Goal: Task Accomplishment & Management: Use online tool/utility

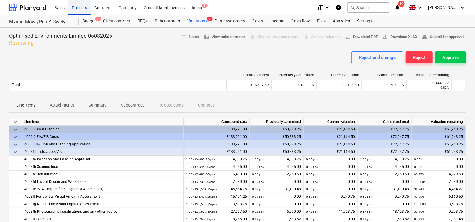
click at [81, 11] on div "Projects" at bounding box center [79, 7] width 22 height 15
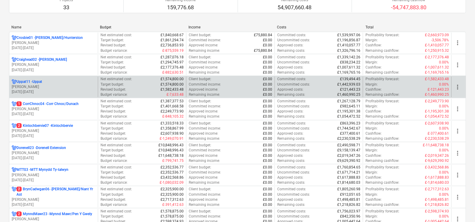
scroll to position [75, 0]
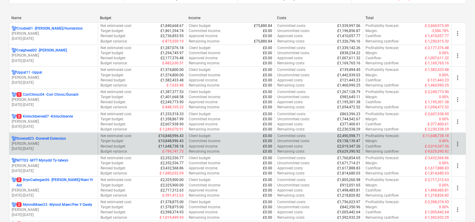
click at [57, 140] on p "Dorenell23 - Dorenell Extension" at bounding box center [40, 138] width 49 height 5
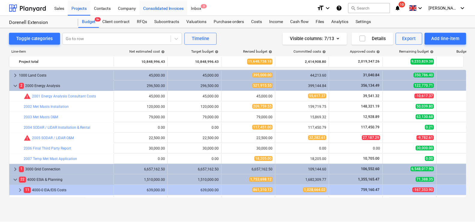
scroll to position [60, 0]
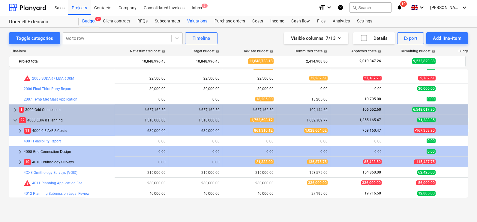
click at [202, 19] on div "Valuations" at bounding box center [196, 21] width 27 height 12
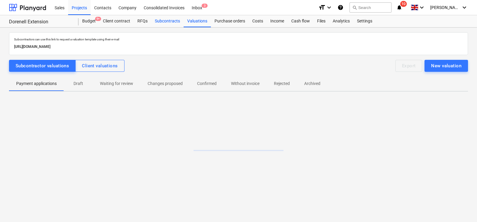
click at [179, 23] on div "Subcontracts" at bounding box center [167, 21] width 32 height 12
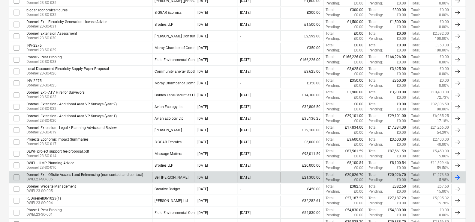
scroll to position [187, 0]
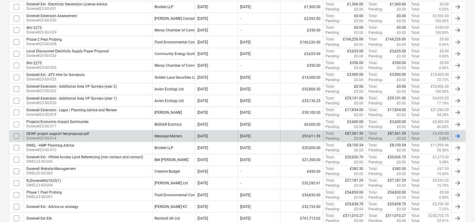
click at [172, 131] on div "Message Matters" at bounding box center [173, 136] width 43 height 10
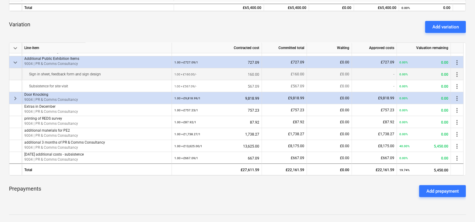
scroll to position [128, 0]
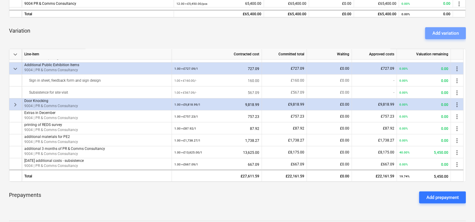
drag, startPoint x: 445, startPoint y: 35, endPoint x: 450, endPoint y: 36, distance: 4.7
click at [447, 35] on div "Add variation" at bounding box center [445, 33] width 26 height 8
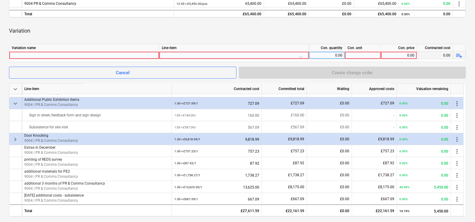
click at [75, 55] on div at bounding box center [84, 55] width 145 height 7
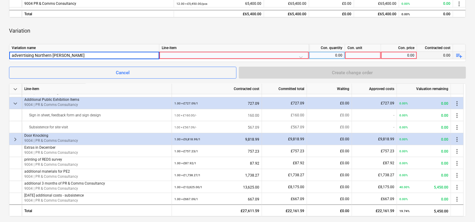
click at [28, 54] on input "adverrtising Northern [PERSON_NAME]" at bounding box center [84, 55] width 150 height 7
type input "advertising Northern [PERSON_NAME]"
click at [195, 52] on div at bounding box center [234, 57] width 144 height 10
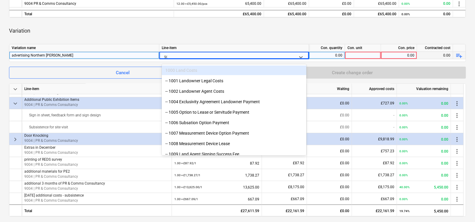
type input "900"
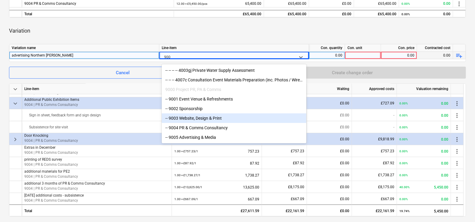
scroll to position [166, 0]
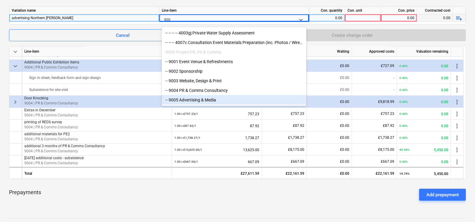
click at [217, 97] on div "-- 9005 Advertising & Media" at bounding box center [234, 100] width 144 height 10
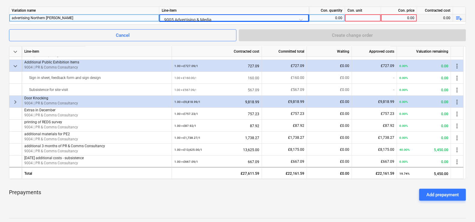
click at [327, 15] on div "0.00" at bounding box center [326, 17] width 31 height 7
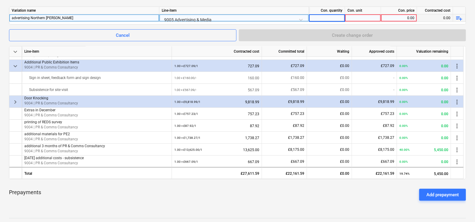
type input "1"
click at [353, 15] on div at bounding box center [363, 17] width 36 height 7
type input "£"
click at [414, 19] on div "0.00" at bounding box center [398, 17] width 31 height 7
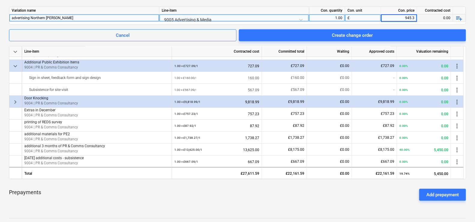
type input "945.30"
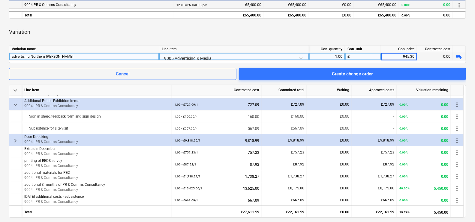
scroll to position [91, 0]
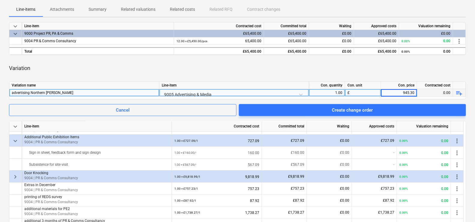
click at [415, 67] on div "Variation" at bounding box center [237, 68] width 457 height 17
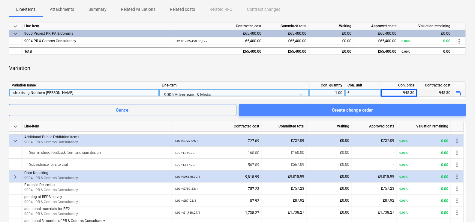
click at [381, 114] on span "Create change order" at bounding box center [352, 110] width 213 height 8
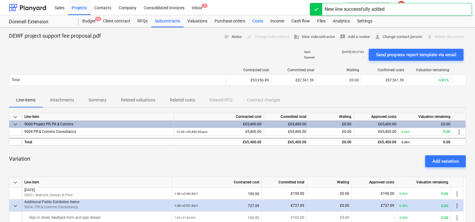
click at [255, 16] on div "Costs" at bounding box center [257, 21] width 18 height 12
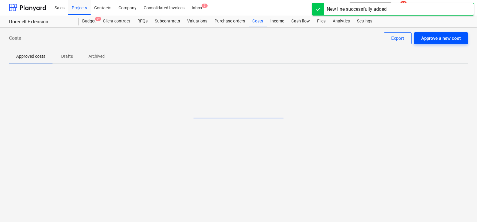
click at [445, 33] on button "Approve a new cost" at bounding box center [441, 38] width 54 height 12
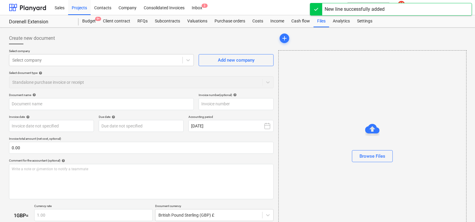
click at [369, 148] on div at bounding box center [371, 146] width 187 height 10
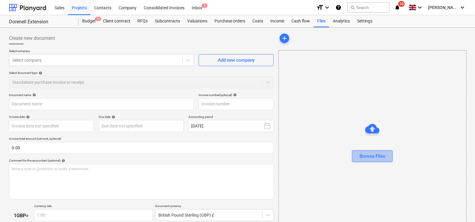
click at [375, 157] on div "Browse Files" at bounding box center [372, 157] width 26 height 8
type input "Invoice INV-18296.pdf"
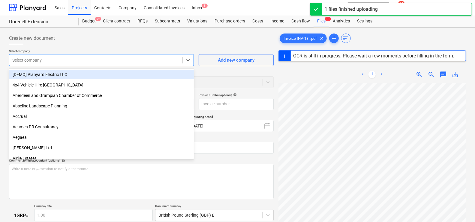
click at [63, 55] on div "Select company" at bounding box center [101, 60] width 185 height 12
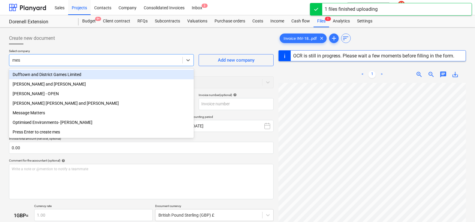
type input "mess"
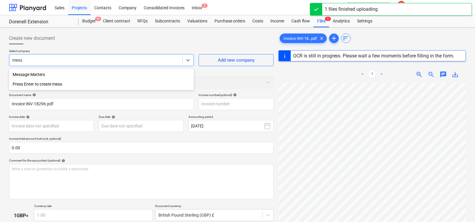
click at [63, 75] on div "Message Matters" at bounding box center [101, 75] width 185 height 10
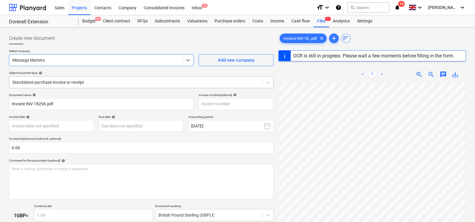
click at [51, 81] on div at bounding box center [135, 82] width 247 height 6
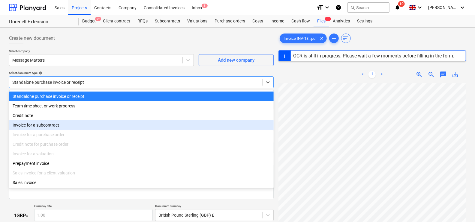
click at [48, 123] on div "Invoice for a subcontract" at bounding box center [141, 125] width 264 height 10
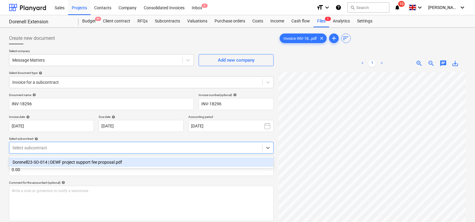
click at [43, 153] on div "Select subcontract" at bounding box center [141, 148] width 264 height 12
click at [41, 166] on div "Dorenell23-SO-014 | DEWF project support fee proposal.pdf" at bounding box center [141, 163] width 264 height 10
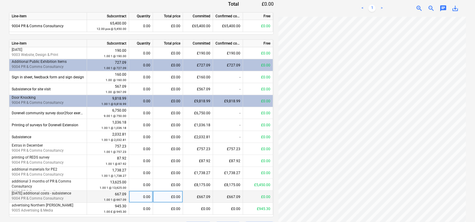
scroll to position [259, 0]
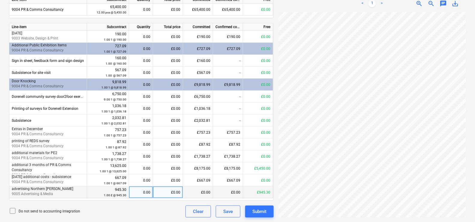
click at [146, 192] on div "0.00" at bounding box center [140, 193] width 19 height 12
type input "1"
click at [144, 213] on div "Do not send to accounting integration Clear Save Submit" at bounding box center [141, 212] width 264 height 12
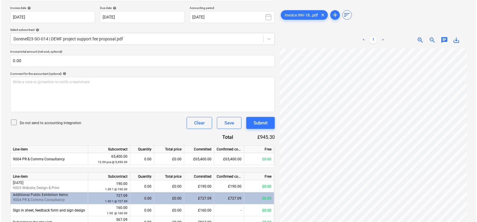
scroll to position [114, 1]
click at [251, 123] on button "Submit" at bounding box center [259, 123] width 28 height 12
